Goal: Transaction & Acquisition: Book appointment/travel/reservation

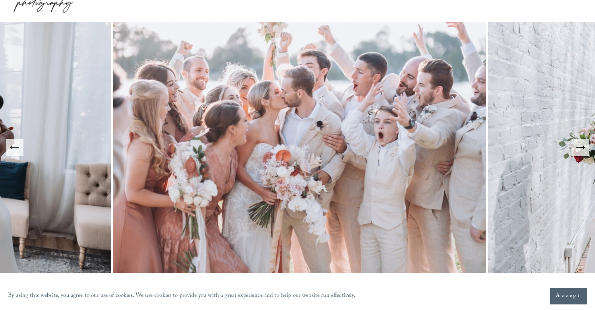
scroll to position [65, 0]
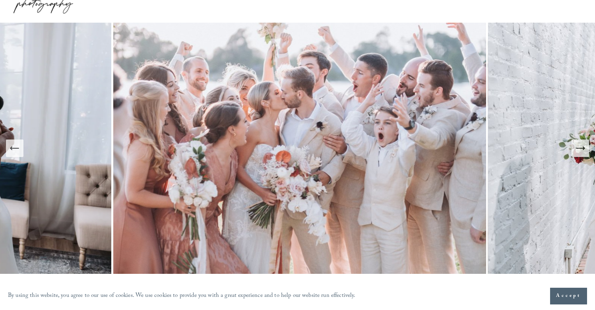
click at [581, 150] on icon "Next Slide" at bounding box center [580, 148] width 11 height 11
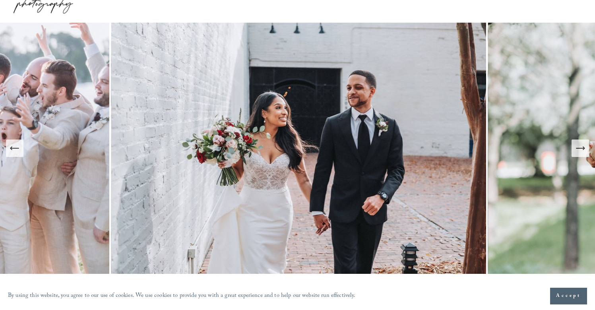
click at [581, 150] on icon "Next Slide" at bounding box center [580, 148] width 11 height 11
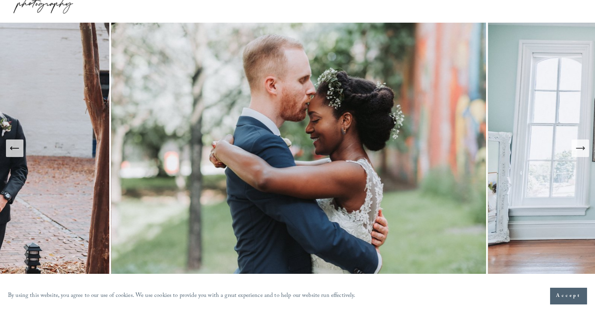
click at [581, 150] on icon "Next Slide" at bounding box center [580, 148] width 11 height 11
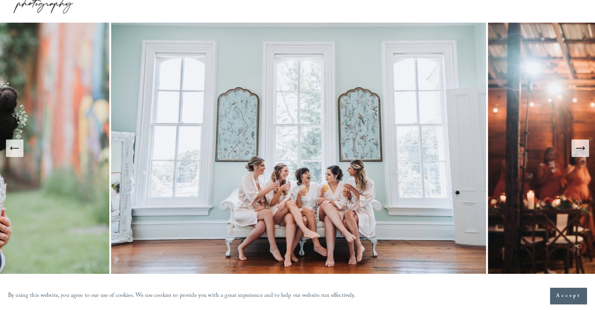
click at [581, 150] on icon "Next Slide" at bounding box center [580, 148] width 11 height 11
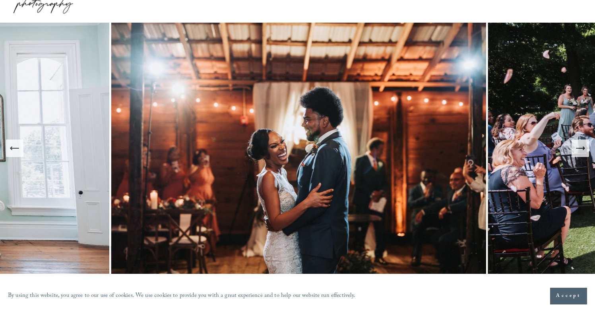
click at [581, 150] on icon "Next Slide" at bounding box center [580, 148] width 11 height 11
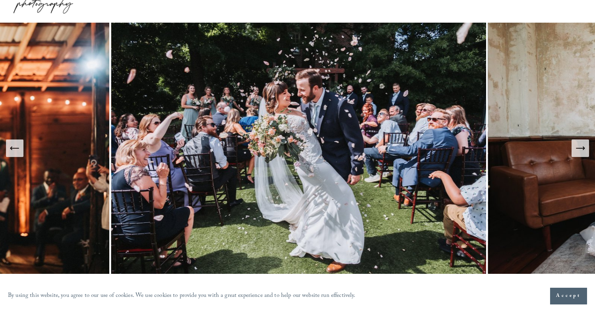
click at [581, 150] on icon "Next Slide" at bounding box center [580, 148] width 11 height 11
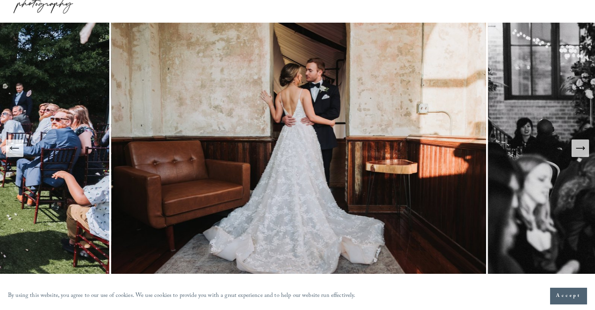
click at [581, 150] on icon "Next Slide" at bounding box center [580, 148] width 11 height 11
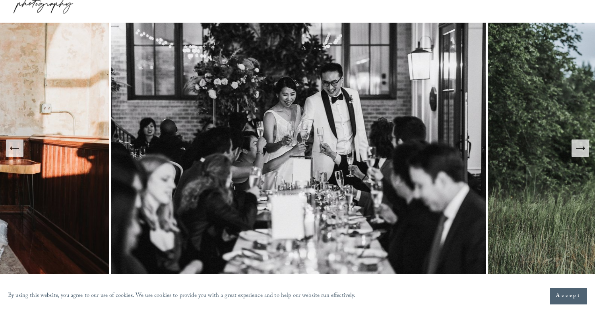
click at [581, 150] on icon "Next Slide" at bounding box center [580, 148] width 11 height 11
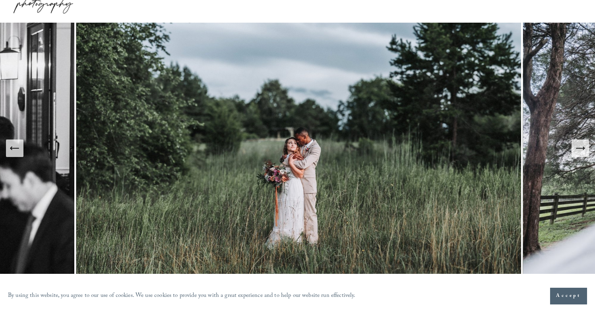
click at [581, 150] on icon "Next Slide" at bounding box center [580, 148] width 11 height 11
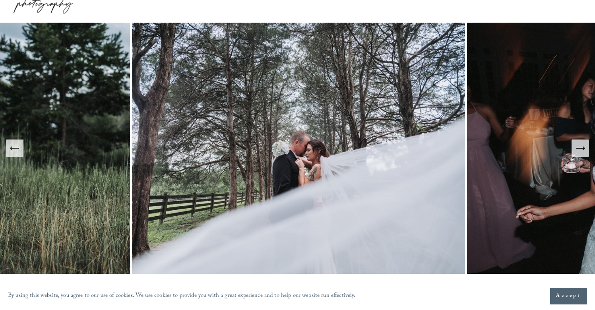
click at [581, 150] on icon "Next Slide" at bounding box center [580, 148] width 11 height 11
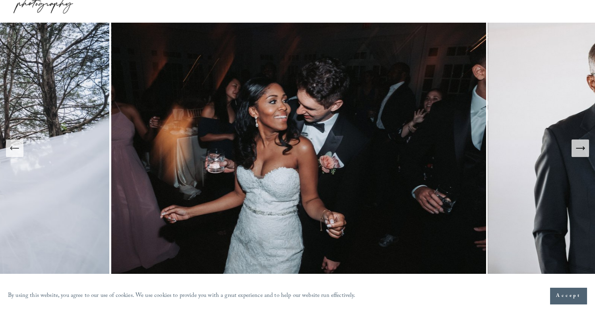
click at [581, 150] on icon "Next Slide" at bounding box center [580, 148] width 11 height 11
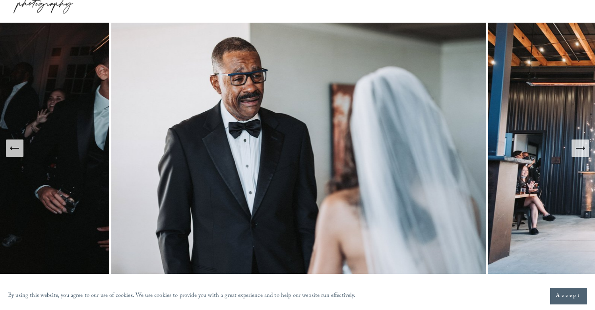
click at [581, 150] on icon "Next Slide" at bounding box center [580, 148] width 11 height 11
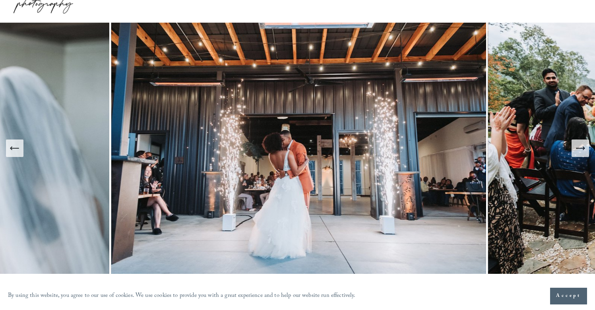
click at [581, 150] on icon "Next Slide" at bounding box center [580, 148] width 11 height 11
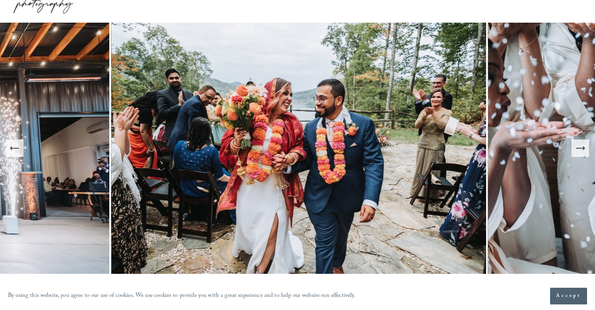
click at [581, 150] on icon "Next Slide" at bounding box center [580, 148] width 11 height 11
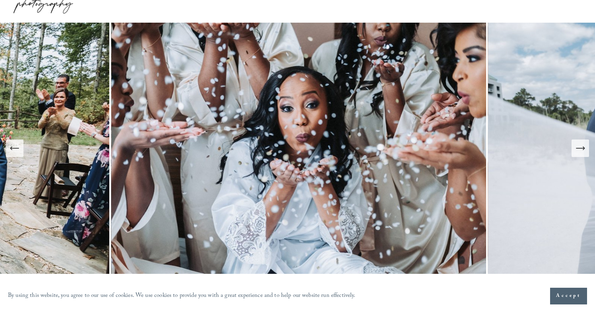
click at [581, 150] on icon "Next Slide" at bounding box center [580, 148] width 11 height 11
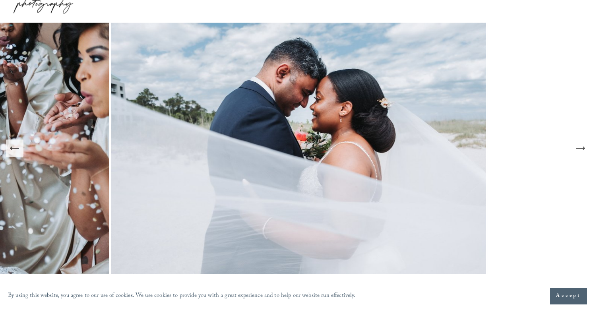
click at [581, 150] on icon "Next Slide" at bounding box center [580, 148] width 11 height 11
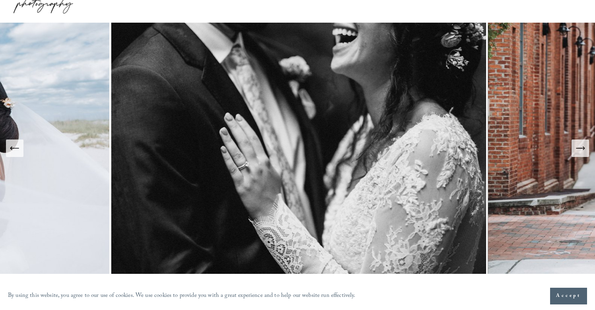
click at [581, 150] on icon "Next Slide" at bounding box center [580, 148] width 11 height 11
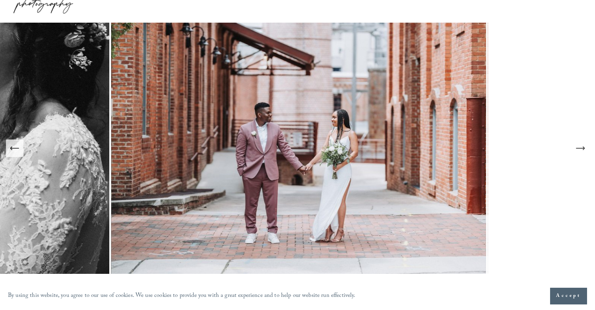
click at [581, 150] on icon "Next Slide" at bounding box center [580, 148] width 11 height 11
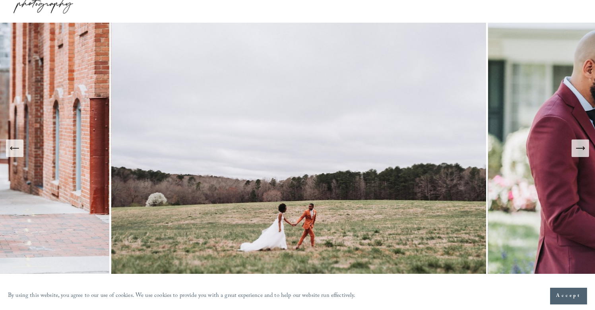
click at [581, 150] on icon "Next Slide" at bounding box center [580, 148] width 11 height 11
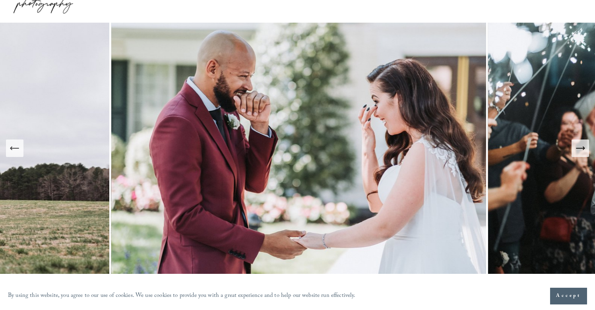
click at [581, 150] on icon "Next Slide" at bounding box center [580, 148] width 11 height 11
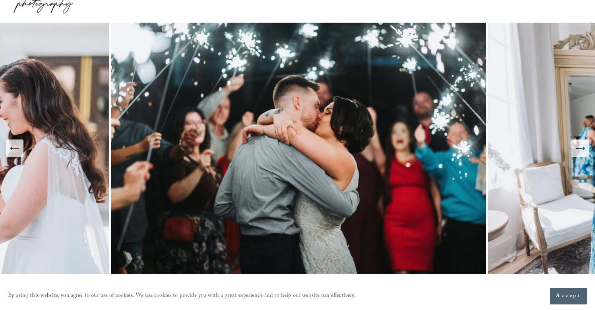
click at [581, 150] on icon "Next Slide" at bounding box center [580, 148] width 11 height 11
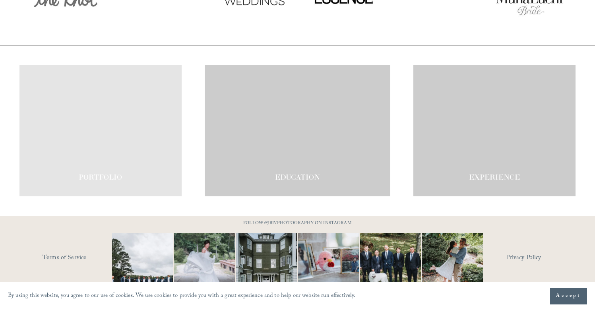
scroll to position [1356, 0]
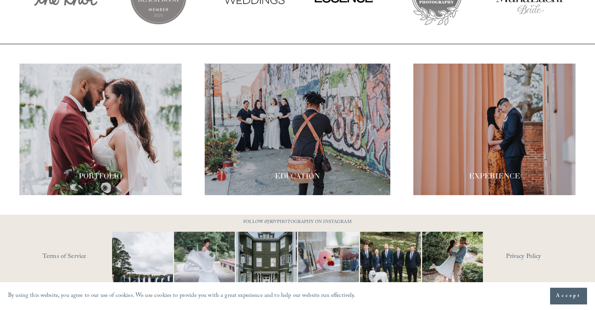
click at [537, 143] on div at bounding box center [495, 130] width 162 height 132
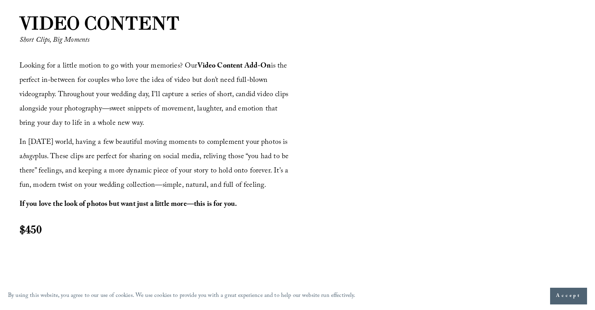
scroll to position [915, 0]
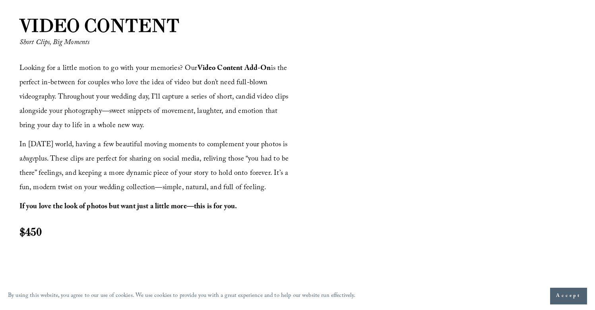
click at [380, 150] on div at bounding box center [438, 140] width 276 height 155
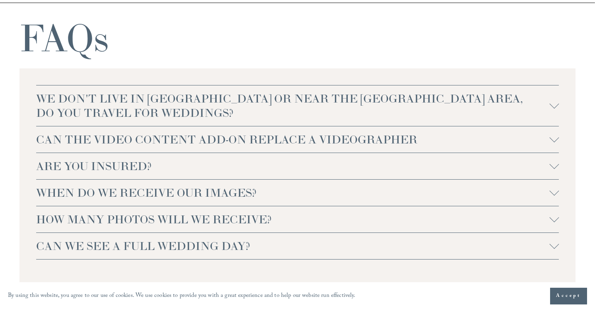
scroll to position [1717, 0]
click at [412, 135] on span "CAN THE VIDEO CONTENT ADD-ON REPLACE A VIDEOGRAPHER" at bounding box center [293, 139] width 514 height 14
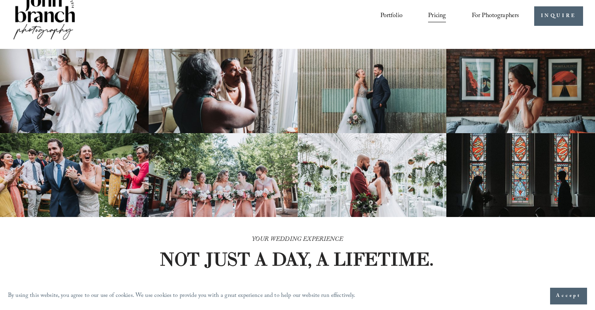
scroll to position [0, 0]
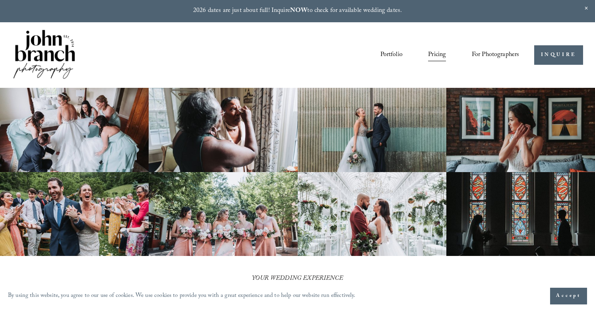
click at [398, 55] on link "Portfolio" at bounding box center [392, 55] width 22 height 14
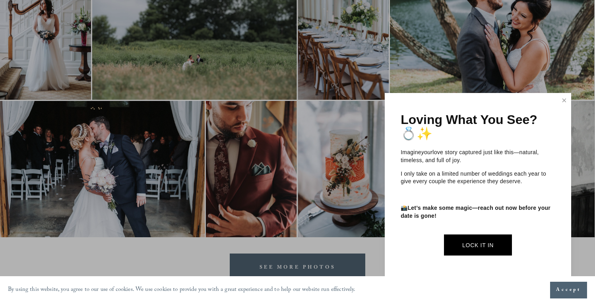
scroll to position [2274, 0]
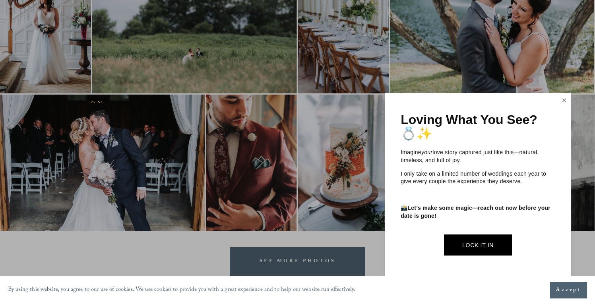
click at [564, 104] on link "Close" at bounding box center [564, 100] width 12 height 13
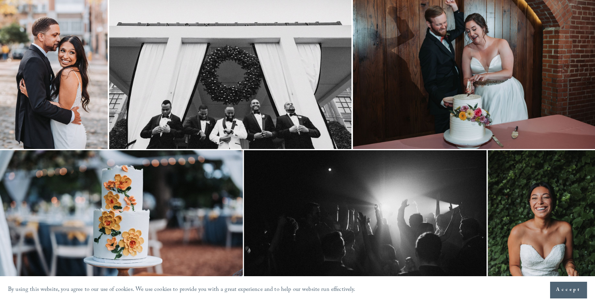
scroll to position [0, 0]
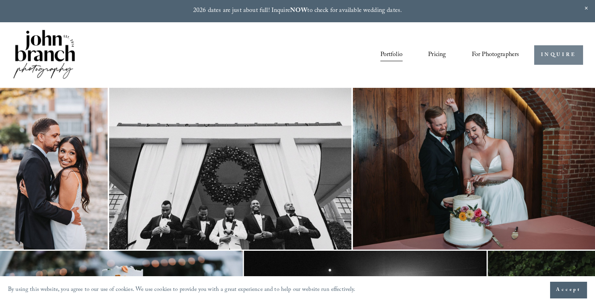
click at [548, 56] on link "INQUIRE" at bounding box center [558, 54] width 49 height 19
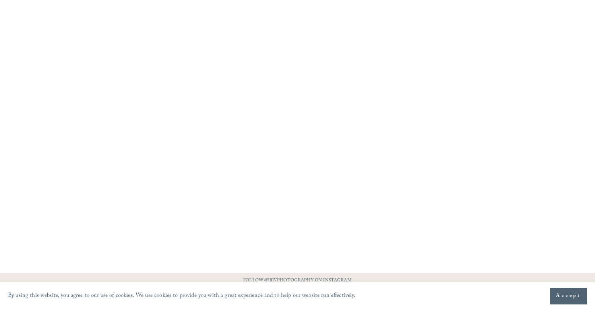
scroll to position [596, 0]
